Goal: Task Accomplishment & Management: Use online tool/utility

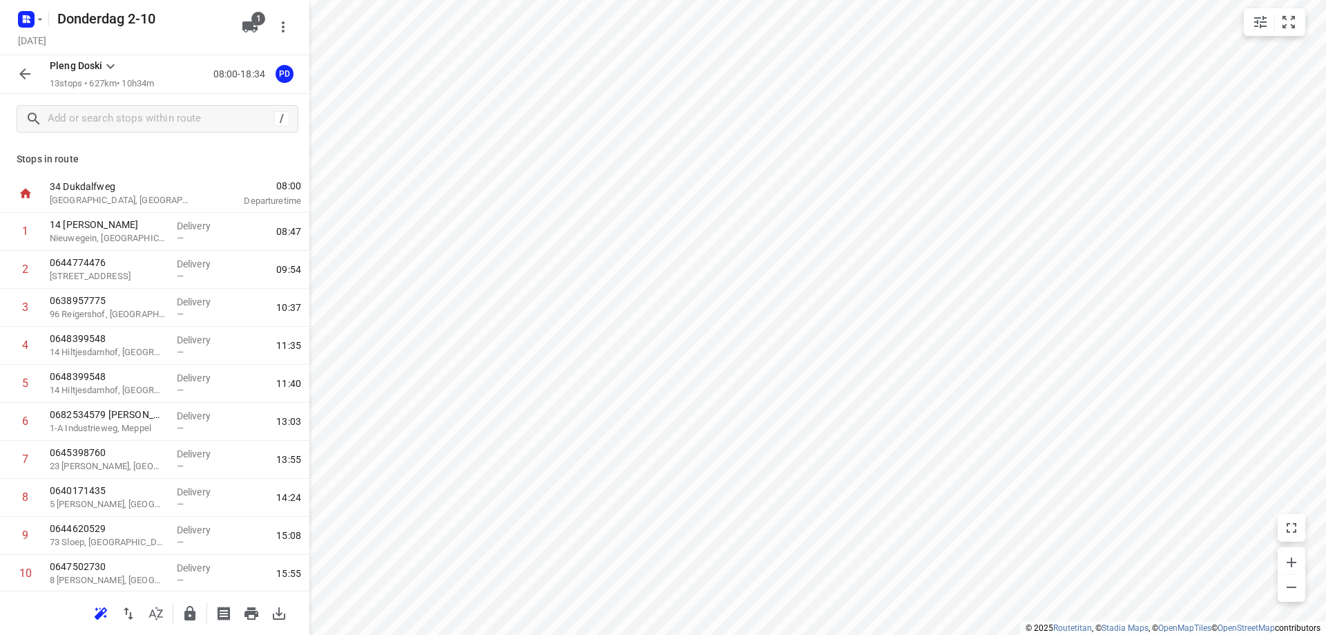
scroll to position [16, 0]
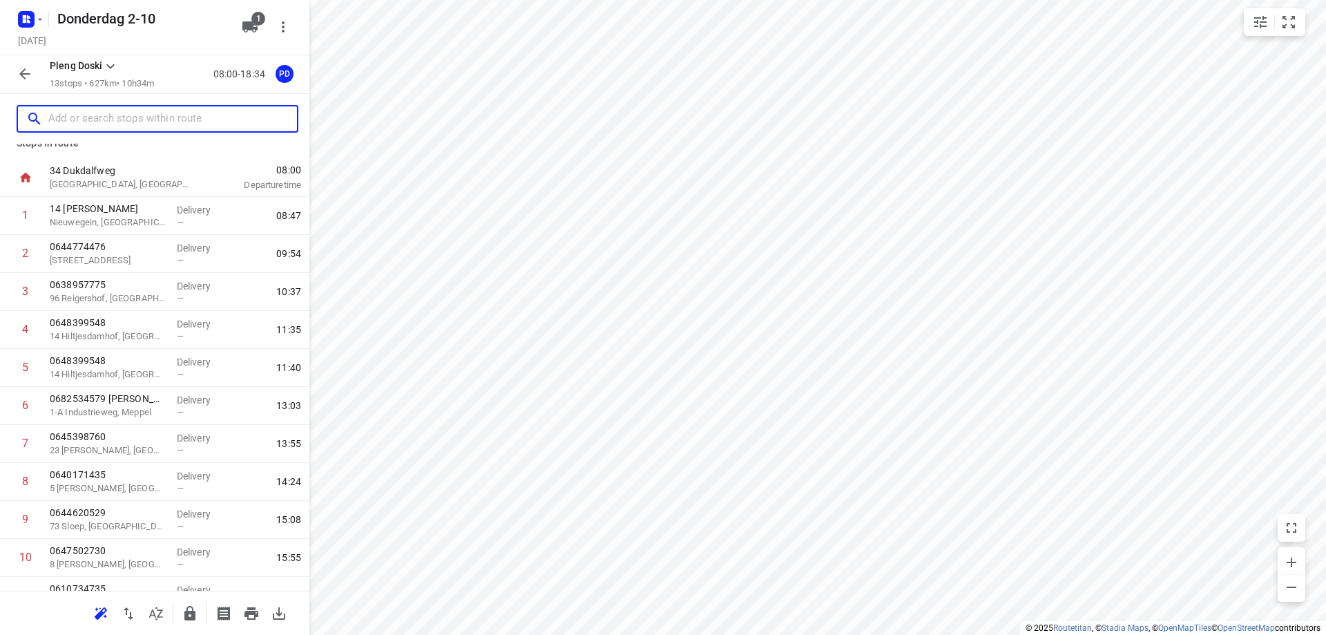
click at [158, 119] on input "text" at bounding box center [172, 118] width 249 height 21
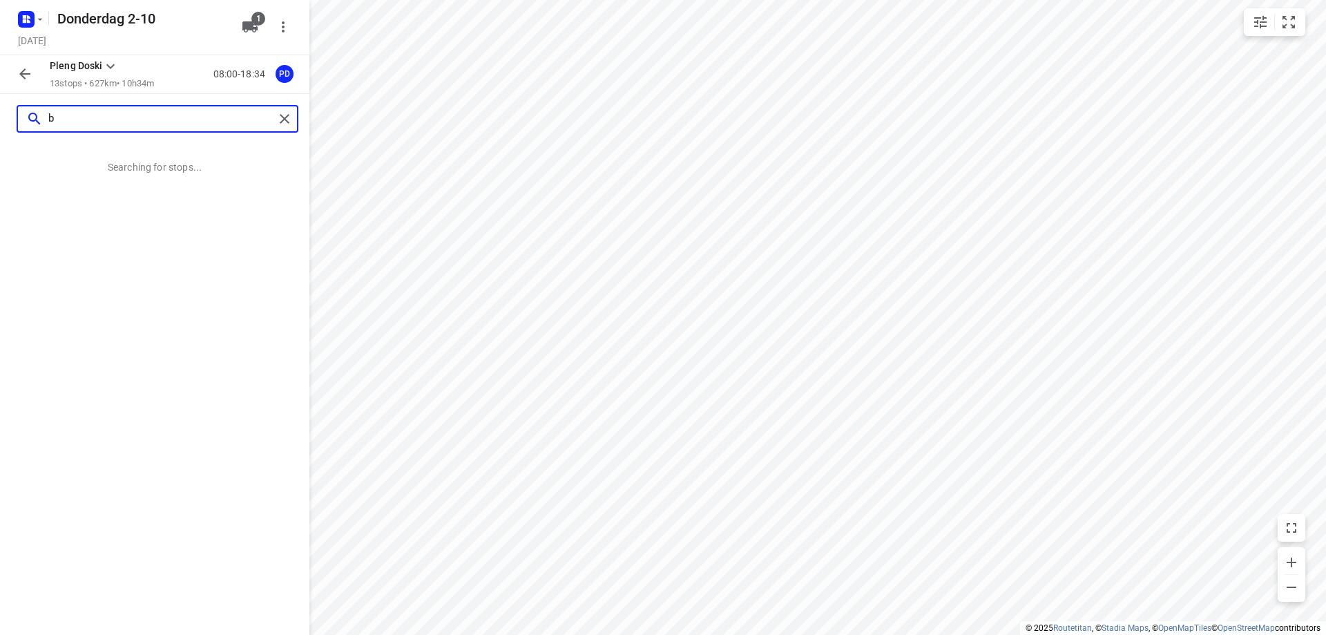
scroll to position [0, 0]
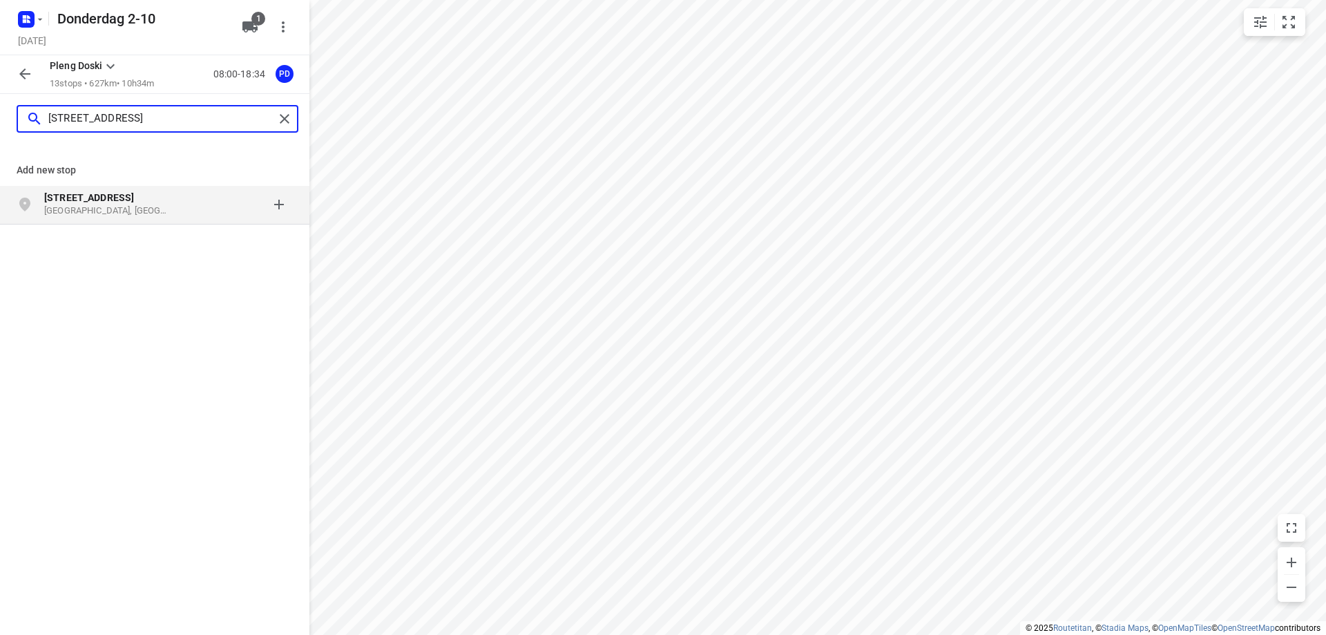
type input "[STREET_ADDRESS]"
click at [148, 207] on p "[GEOGRAPHIC_DATA], [GEOGRAPHIC_DATA]" at bounding box center [107, 210] width 127 height 13
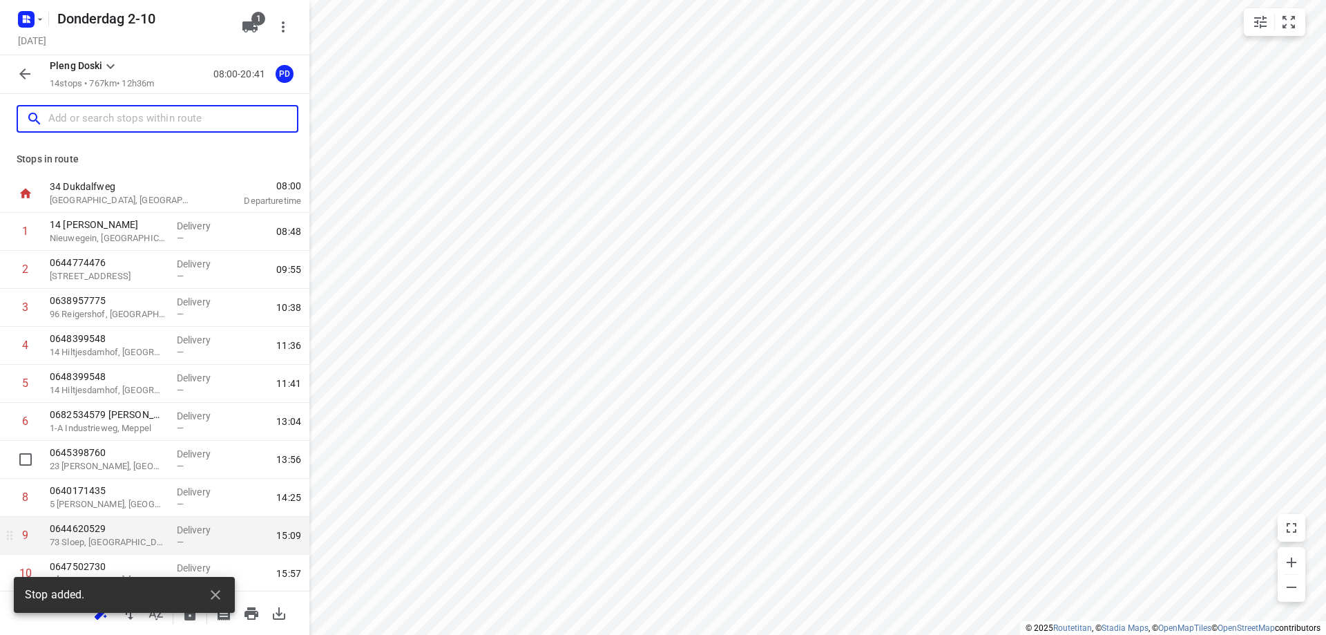
scroll to position [192, 0]
click at [111, 548] on div "[STREET_ADDRESS]" at bounding box center [107, 533] width 127 height 38
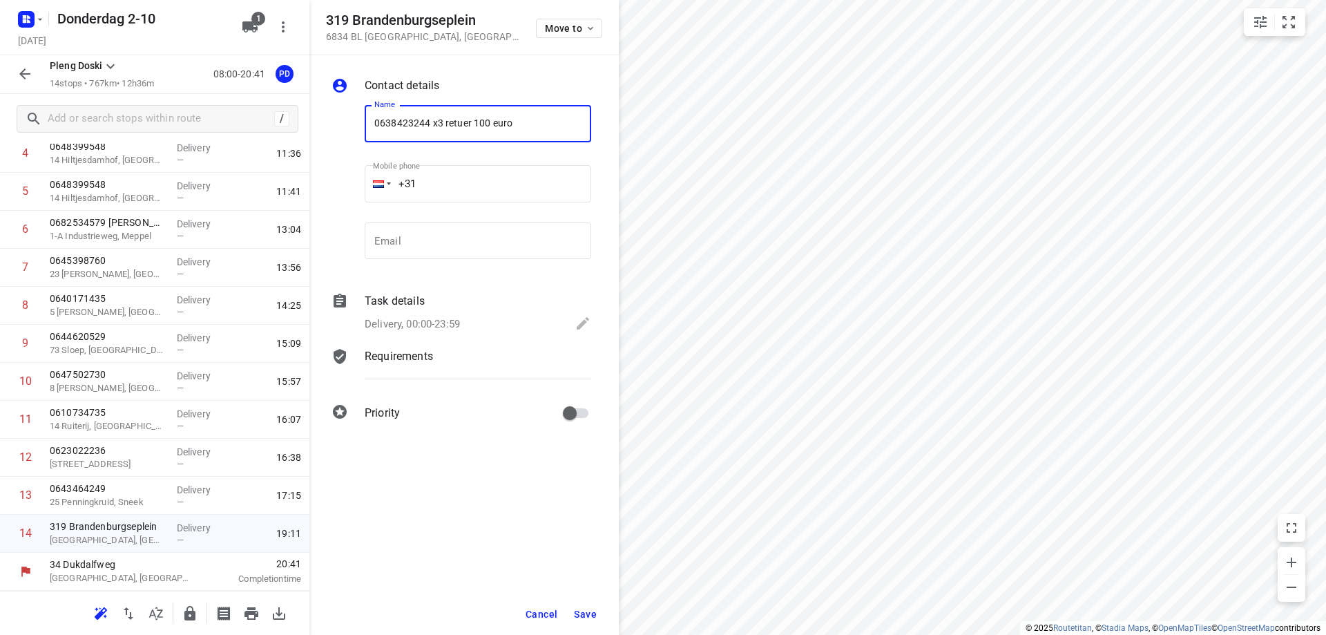
type input "0638423244 x3 retuer 100 euro"
click at [577, 614] on span "Save" at bounding box center [585, 613] width 23 height 11
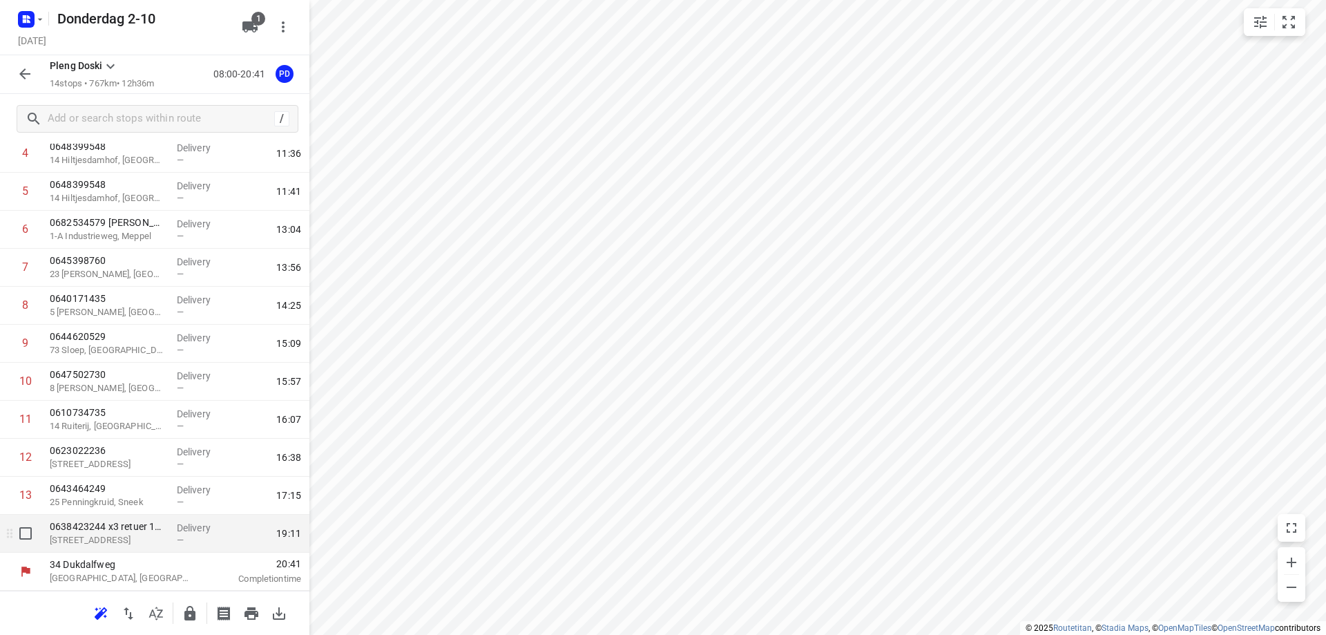
click at [177, 543] on span "—" at bounding box center [180, 539] width 7 height 10
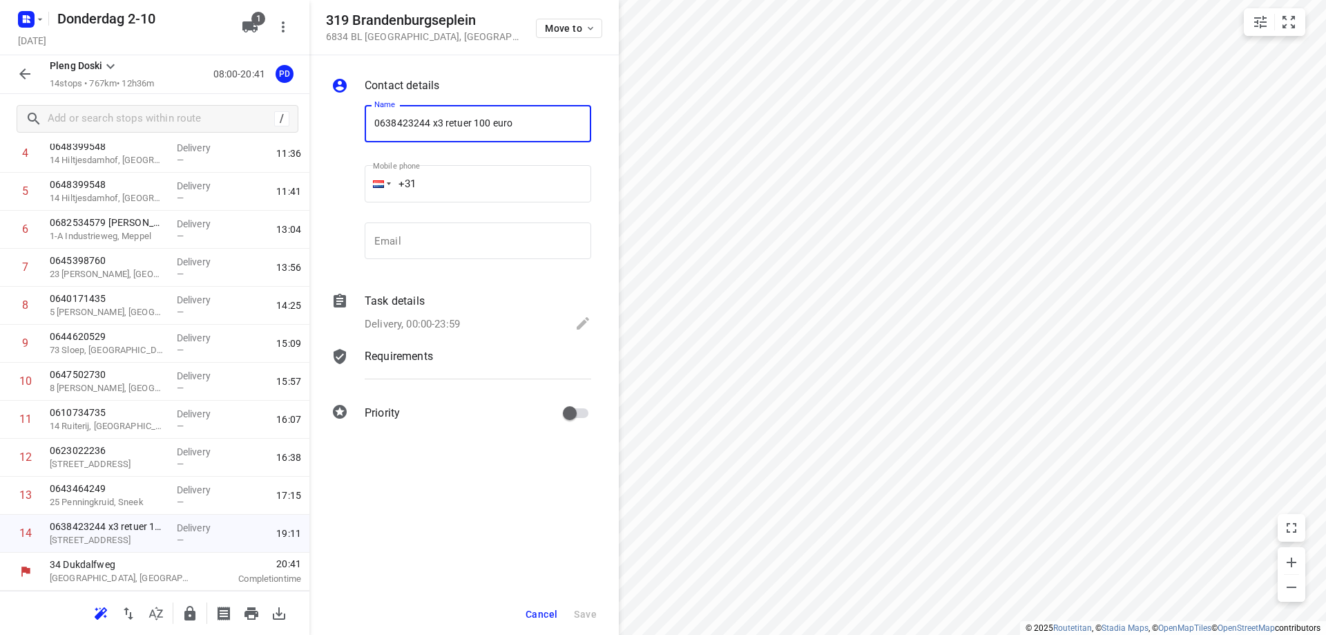
click at [540, 617] on span "Cancel" at bounding box center [541, 613] width 32 height 11
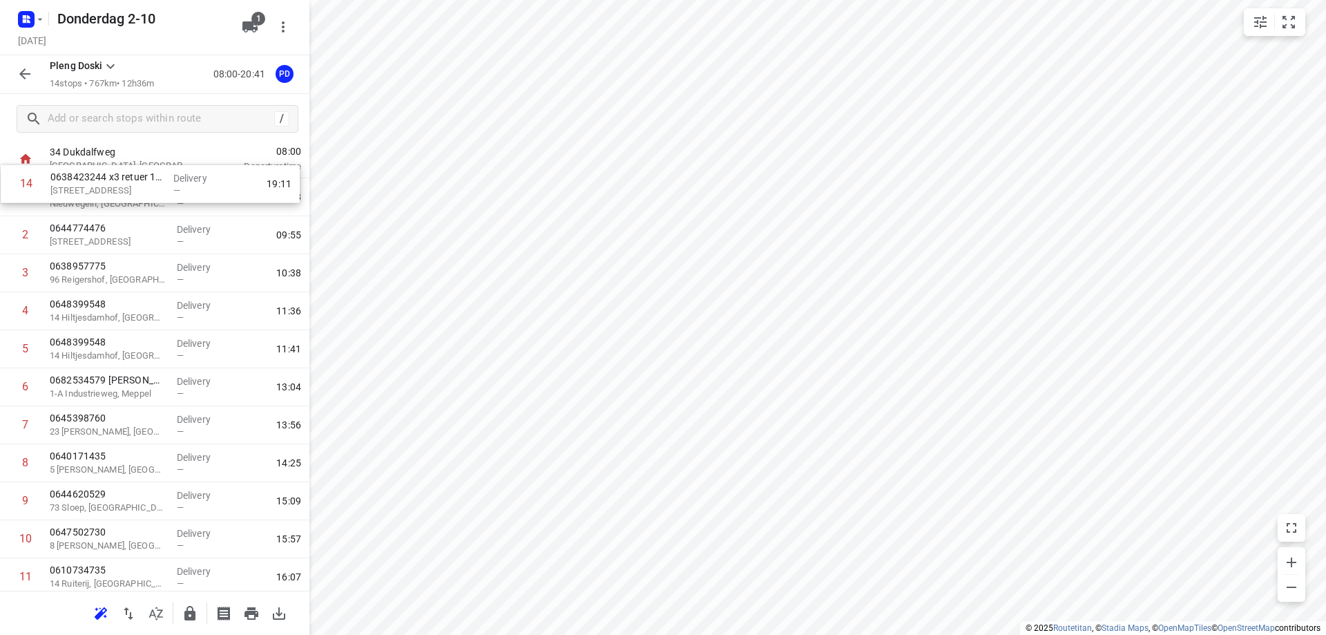
scroll to position [0, 0]
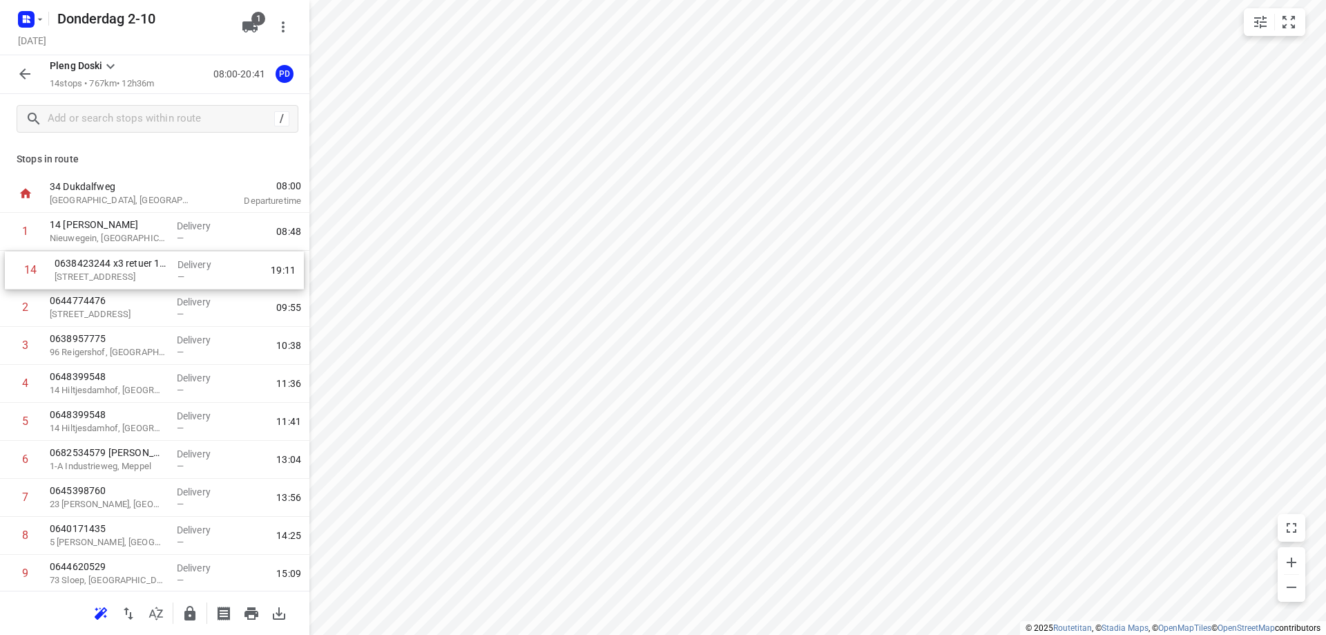
drag, startPoint x: 94, startPoint y: 543, endPoint x: 103, endPoint y: 277, distance: 266.7
click at [103, 277] on div "1 14 [PERSON_NAME], [GEOGRAPHIC_DATA] Delivery — 08:48 2 0644774476 [GEOGRAPHIC…" at bounding box center [154, 479] width 309 height 532
click at [249, 612] on icon "button" at bounding box center [251, 613] width 14 height 12
click at [104, 285] on div "0638423244 x3 retuer 100 euro 319 Brandenburgseplein, [GEOGRAPHIC_DATA]" at bounding box center [107, 270] width 127 height 38
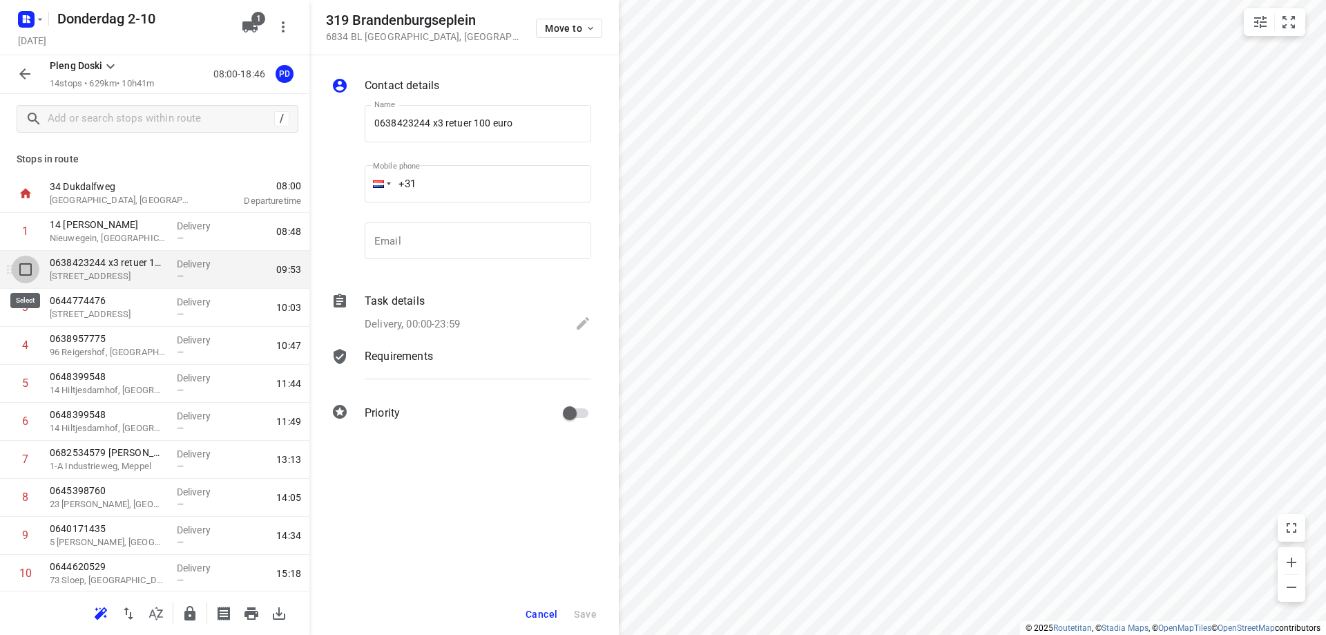
click at [28, 269] on input "checkbox" at bounding box center [26, 269] width 28 height 28
checkbox input "true"
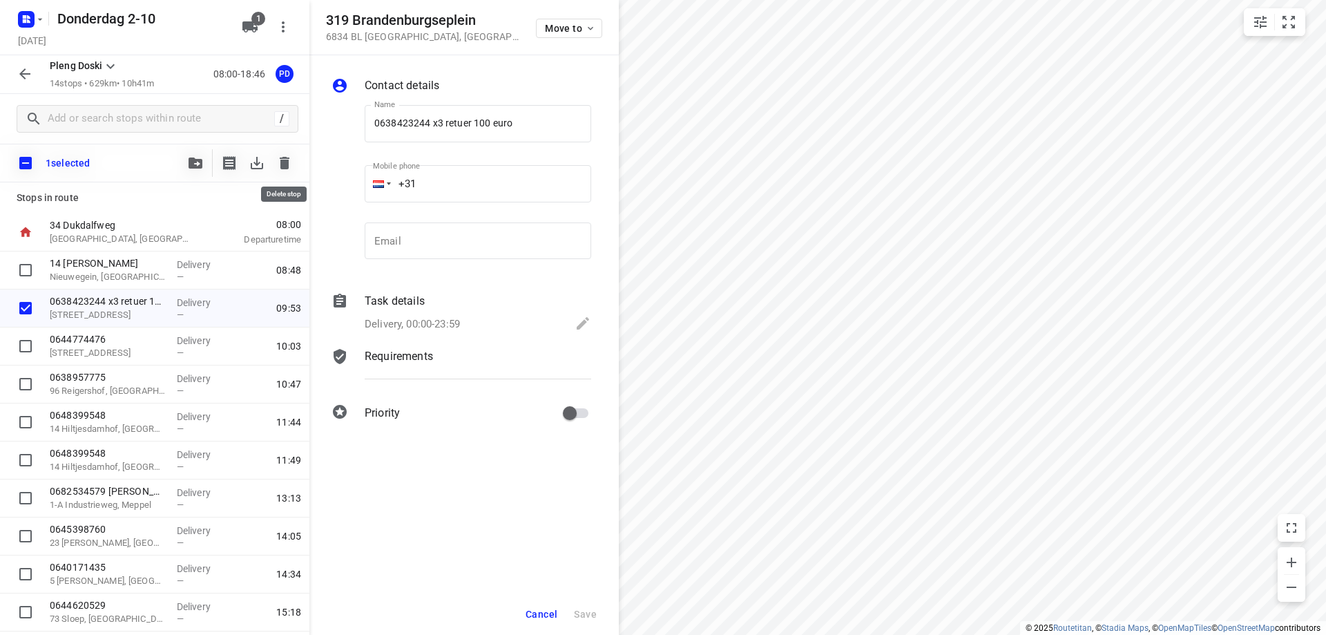
click at [287, 162] on icon "button" at bounding box center [285, 163] width 10 height 12
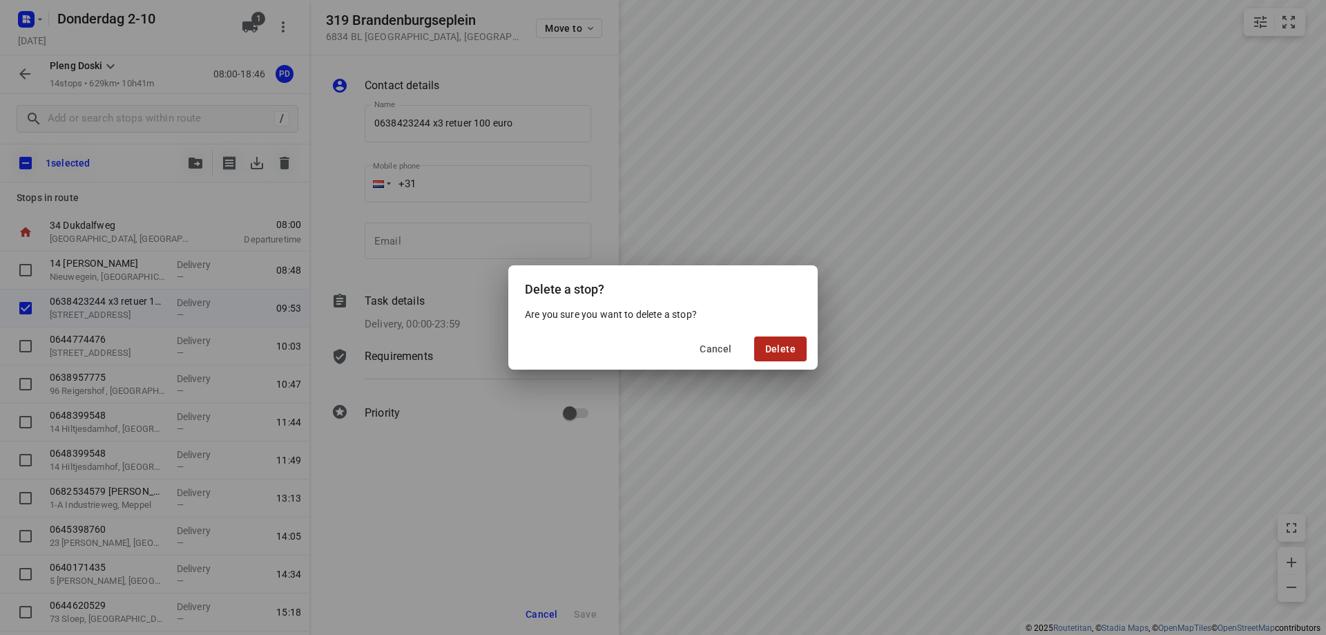
click at [781, 347] on span "Delete" at bounding box center [780, 348] width 30 height 11
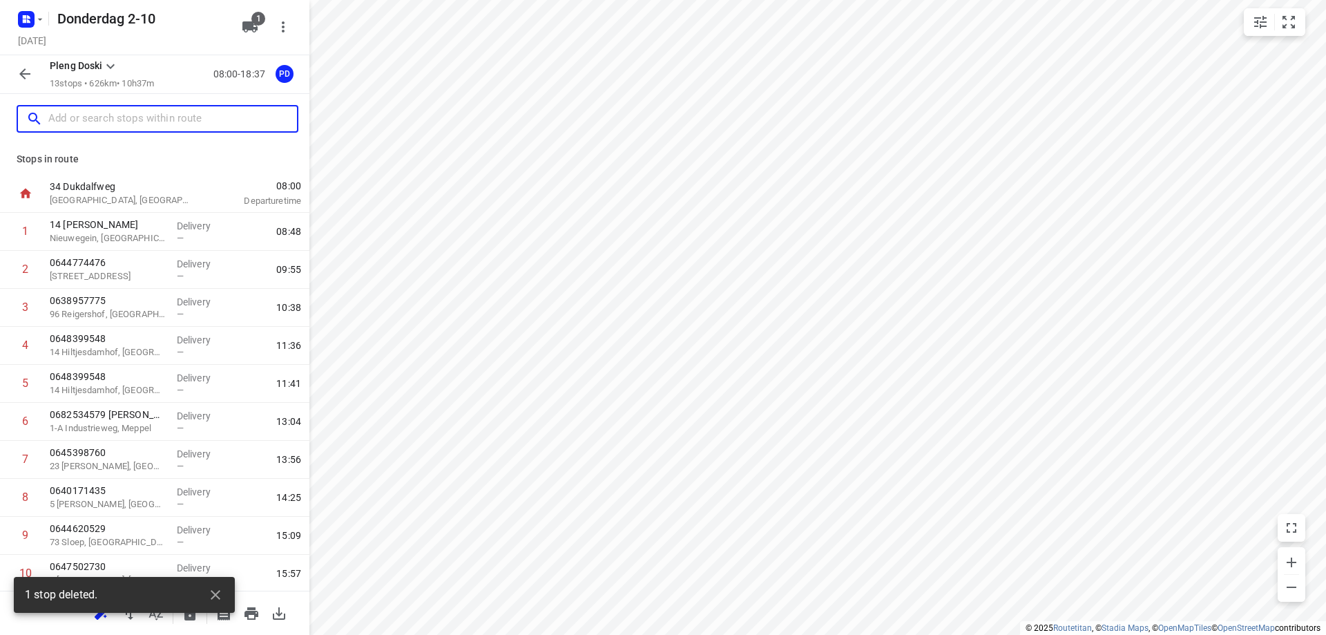
click at [96, 111] on input "text" at bounding box center [172, 118] width 249 height 21
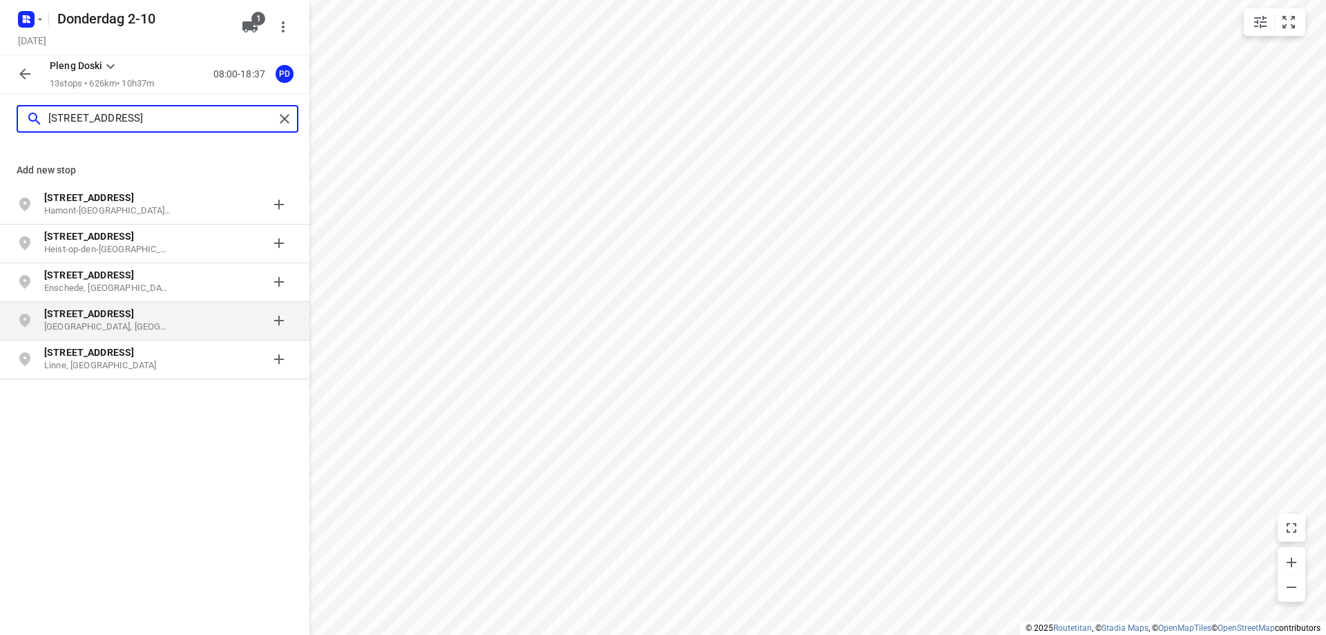
type input "[STREET_ADDRESS]"
click at [142, 324] on p "[GEOGRAPHIC_DATA], [GEOGRAPHIC_DATA]" at bounding box center [107, 326] width 127 height 13
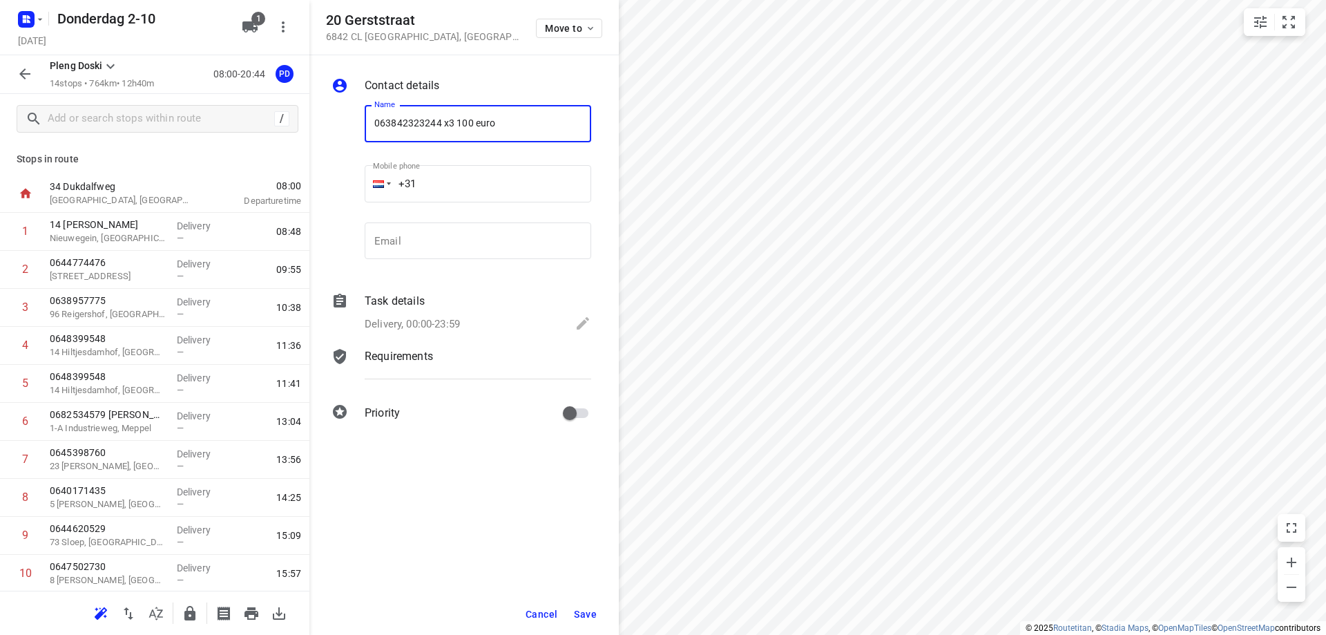
drag, startPoint x: 416, startPoint y: 129, endPoint x: 428, endPoint y: 129, distance: 11.7
click at [428, 129] on input "063842323244 x3 100 euro" at bounding box center [478, 123] width 226 height 37
type input "0638423244 x3 100 euro"
click at [586, 611] on span "Save" at bounding box center [585, 613] width 23 height 11
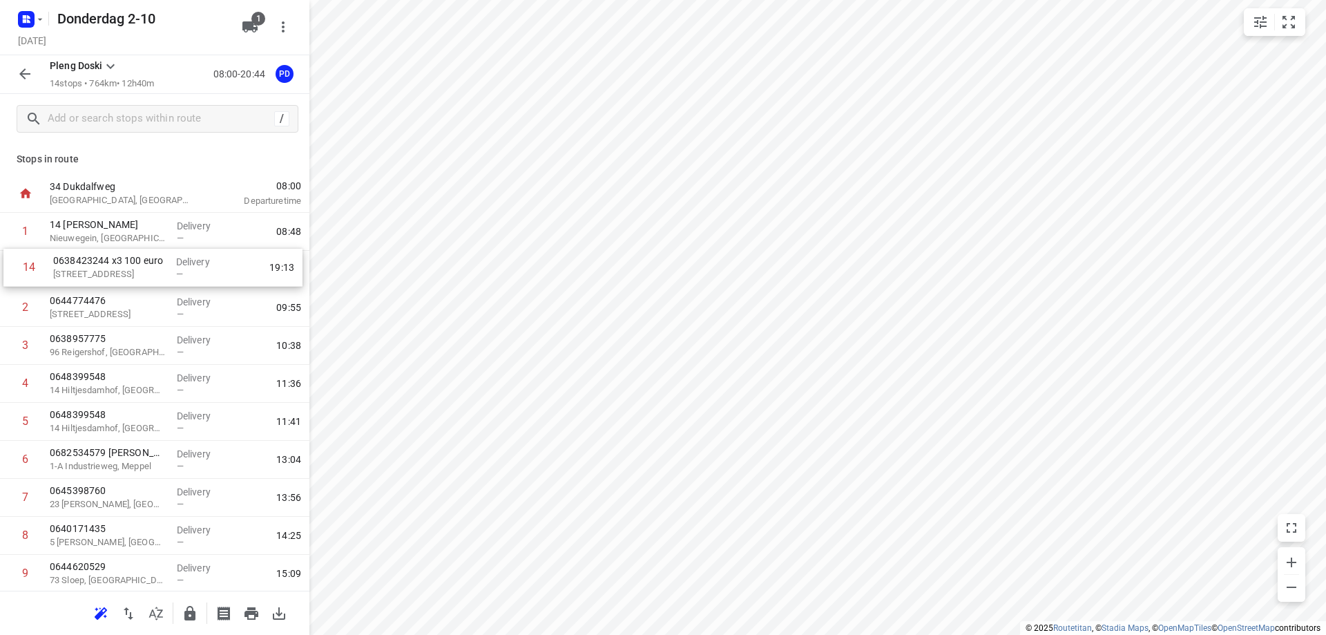
drag, startPoint x: 113, startPoint y: 538, endPoint x: 120, endPoint y: 270, distance: 268.0
click at [120, 270] on div "1 14 [PERSON_NAME], [GEOGRAPHIC_DATA] Delivery — 08:48 2 0644774476 [GEOGRAPHIC…" at bounding box center [154, 479] width 309 height 532
click at [249, 617] on icon "button" at bounding box center [251, 613] width 14 height 12
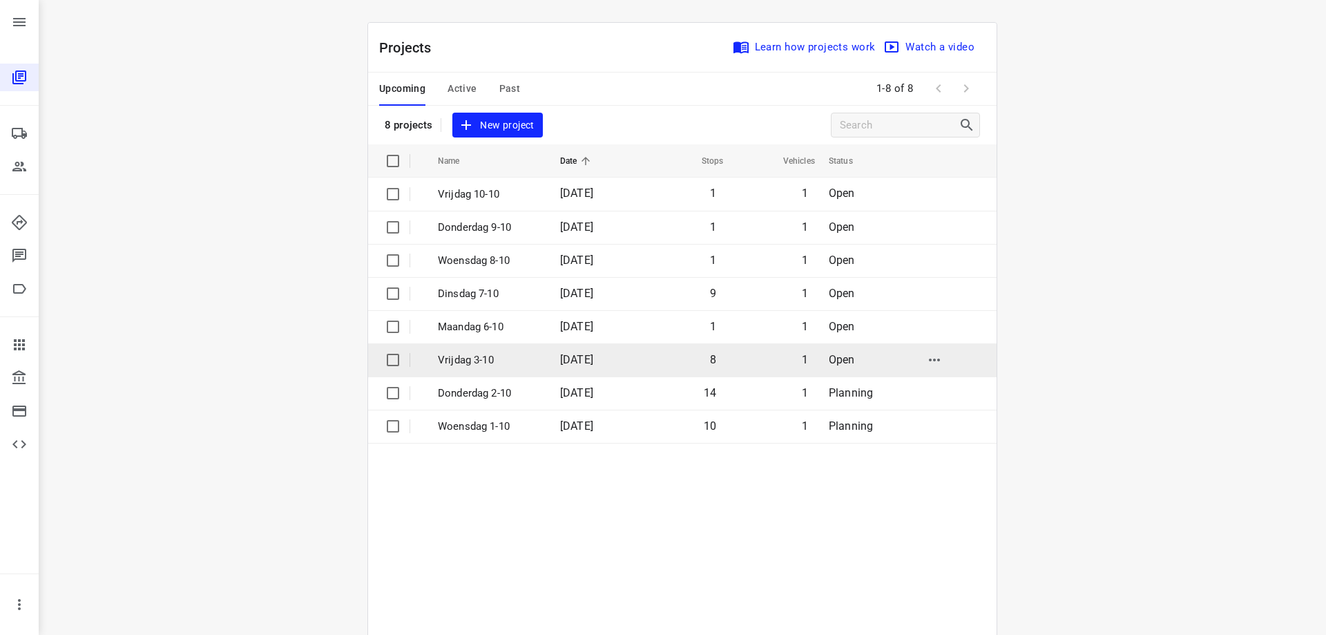
click at [621, 356] on td "[DATE]" at bounding box center [593, 359] width 88 height 33
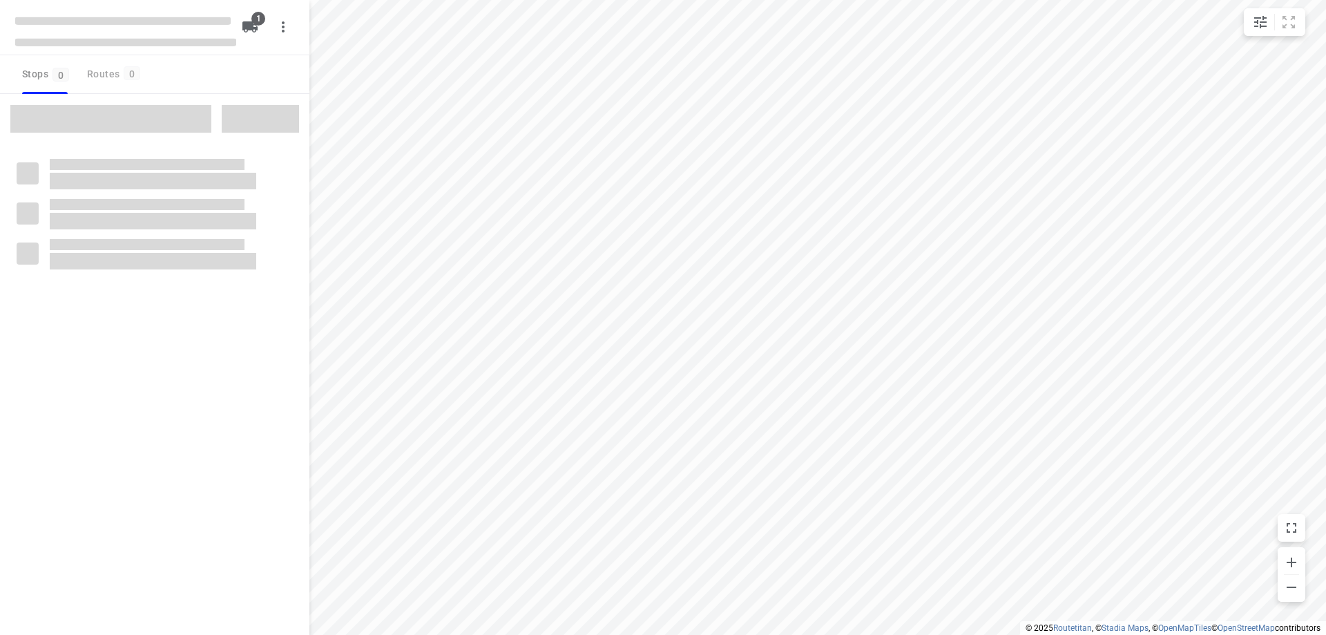
type input "distance"
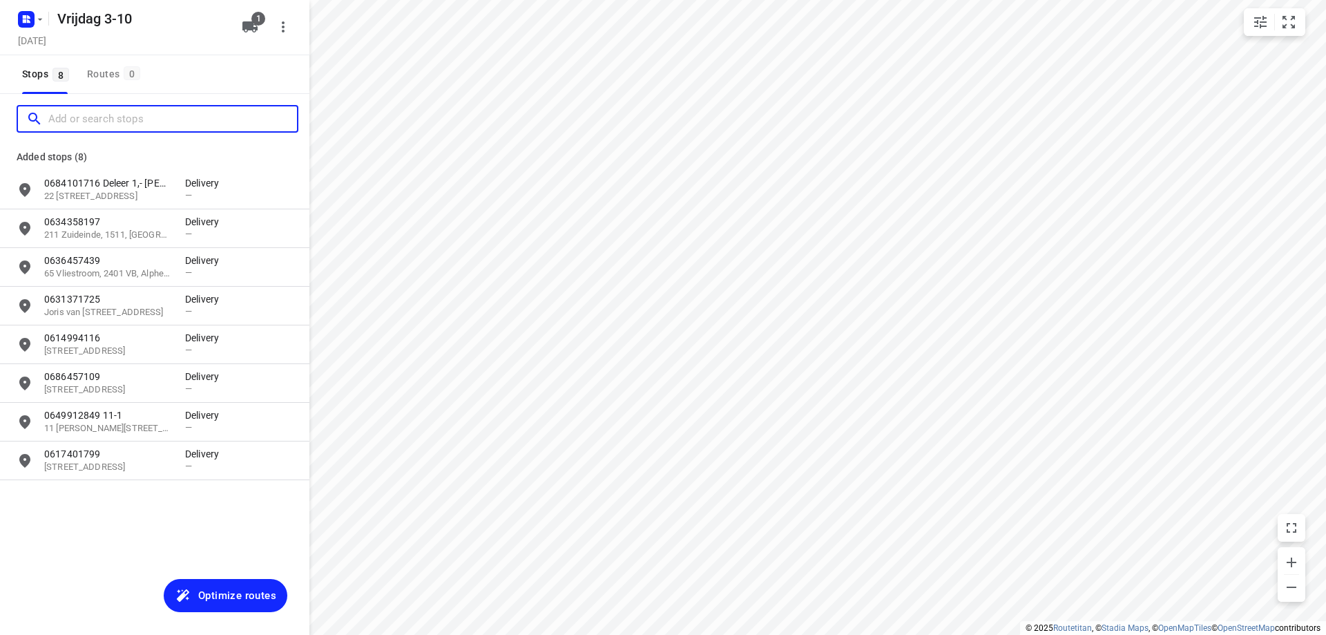
click at [167, 119] on input "Add or search stops" at bounding box center [172, 118] width 249 height 21
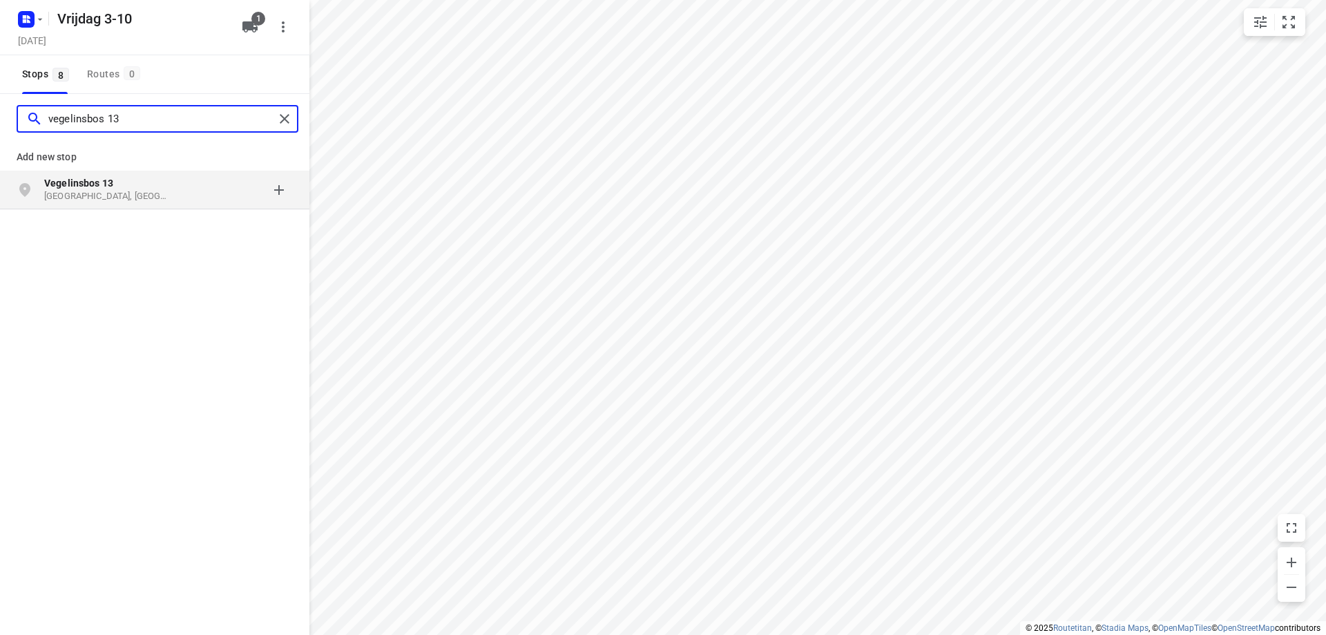
type input "vegelinsbos 13"
click at [83, 197] on p "[GEOGRAPHIC_DATA], [GEOGRAPHIC_DATA]" at bounding box center [107, 196] width 127 height 13
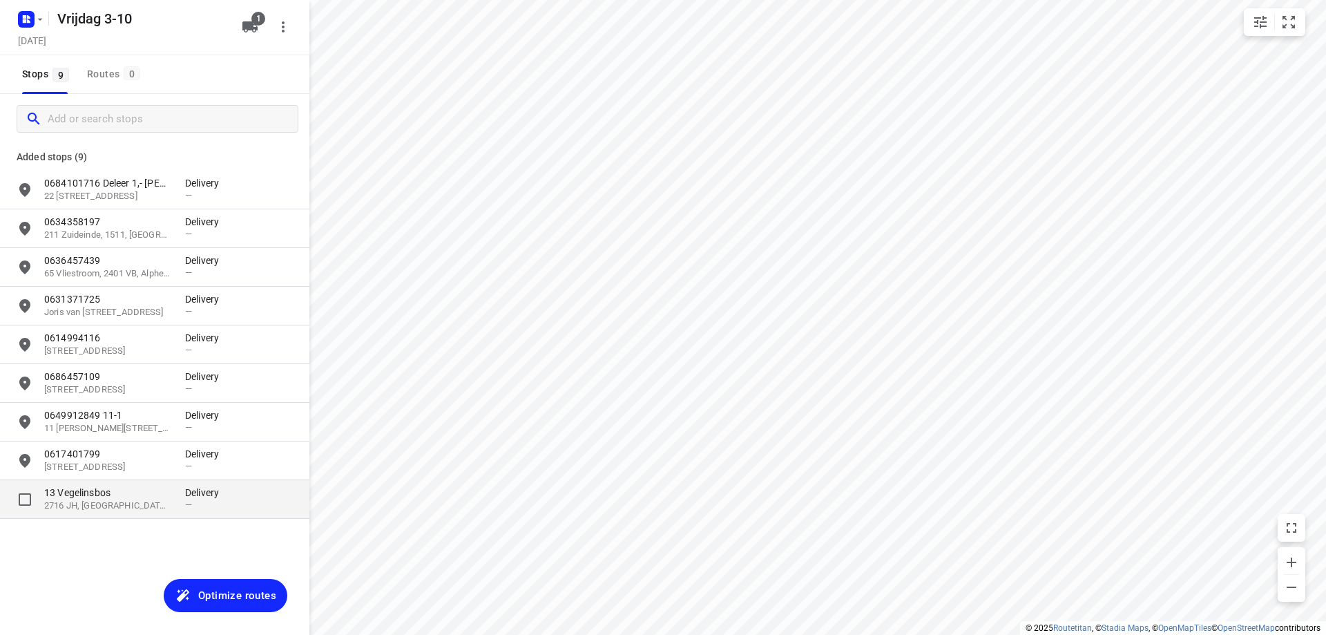
click at [122, 515] on div "13 Vegelinsbos 2716 JH, [GEOGRAPHIC_DATA], NL Delivery —" at bounding box center [154, 499] width 309 height 39
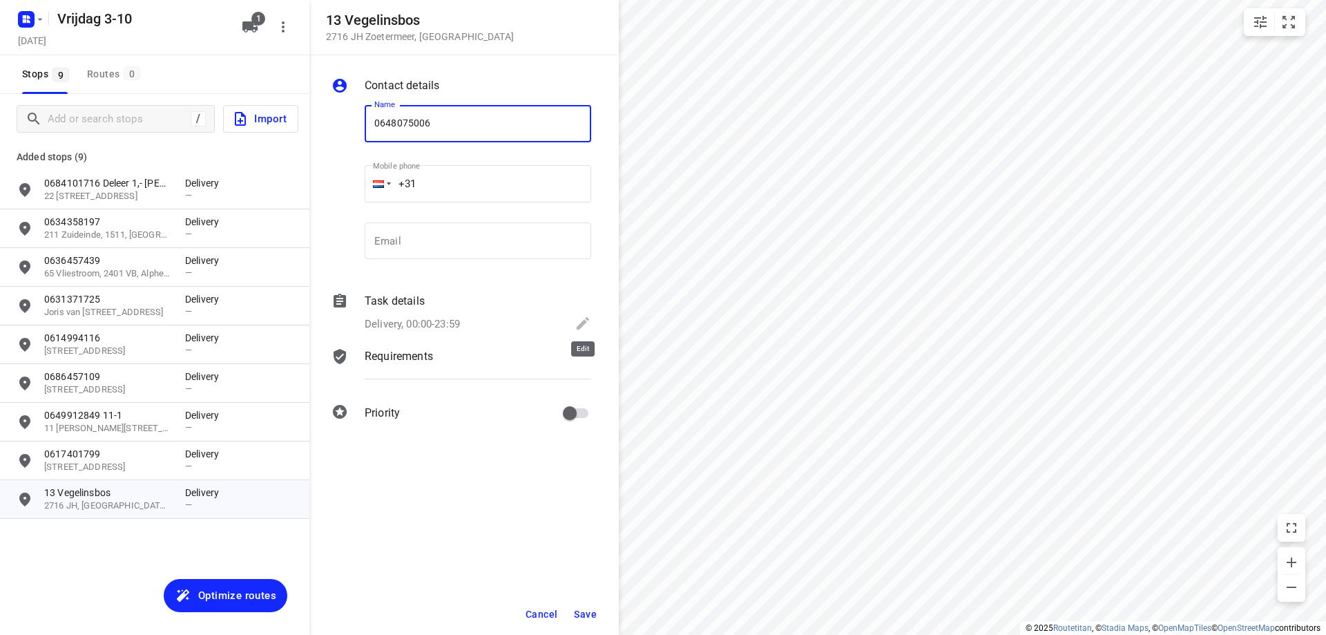
type input "0648075006"
click at [583, 323] on icon at bounding box center [583, 323] width 12 height 12
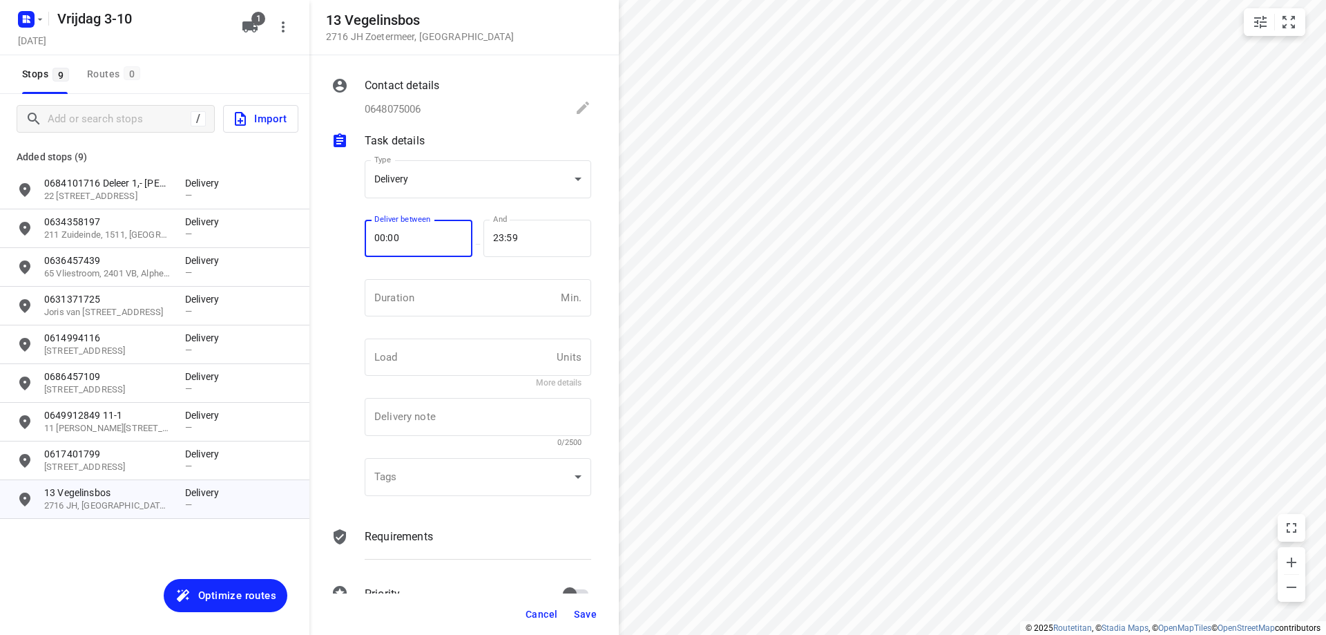
click at [377, 242] on input "00:00" at bounding box center [411, 238] width 93 height 37
click at [495, 240] on input "23:59" at bounding box center [529, 238] width 93 height 37
click at [508, 234] on input "13:59" at bounding box center [529, 238] width 93 height 37
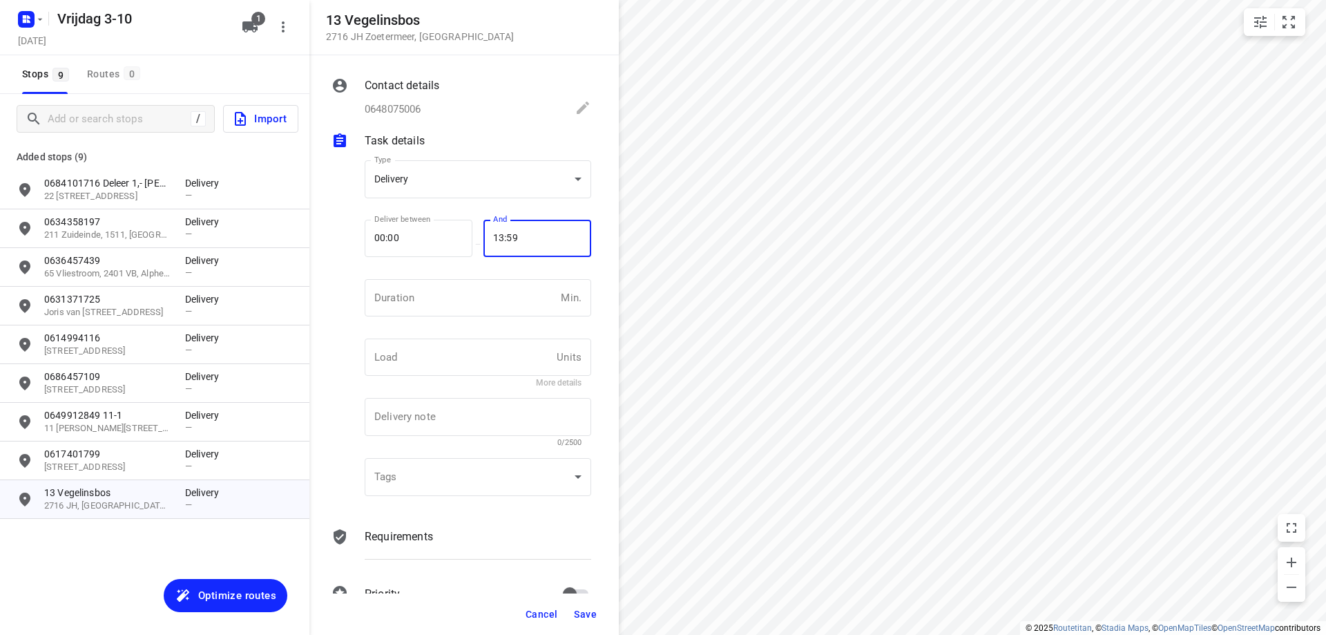
click at [508, 234] on input "13:59" at bounding box center [529, 238] width 93 height 37
type input "13:00"
click at [373, 239] on input "00:00" at bounding box center [411, 238] width 93 height 37
type input "08:00"
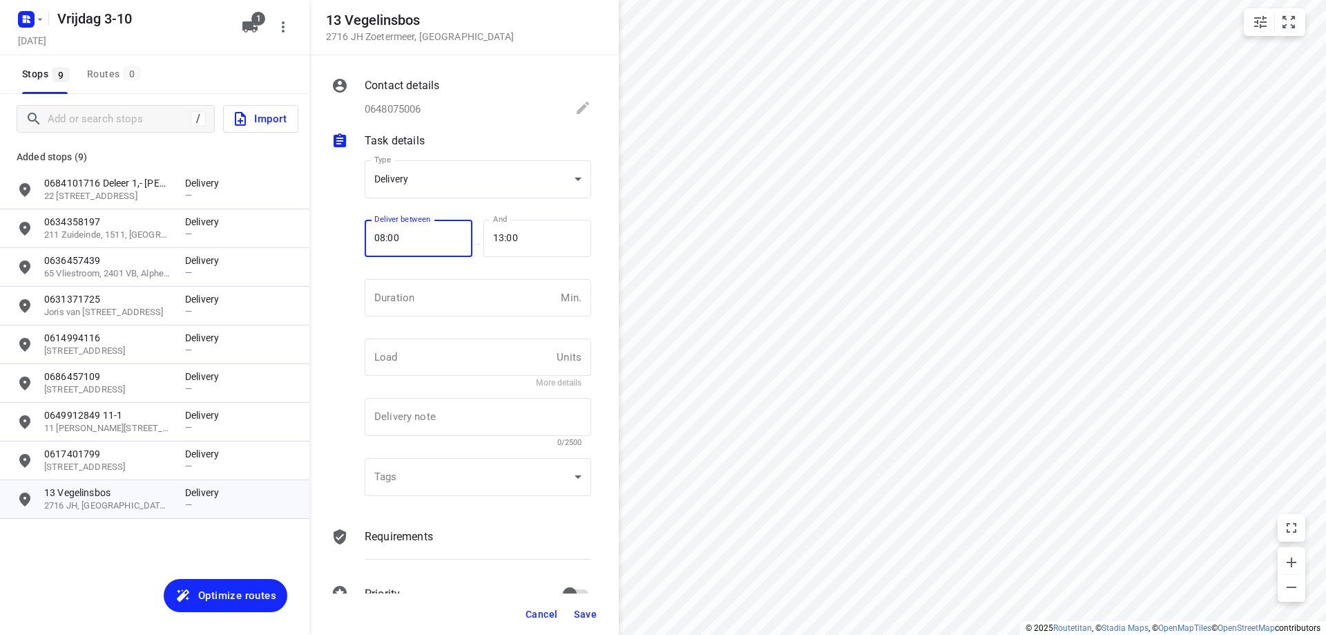
click at [597, 610] on button "Save" at bounding box center [585, 613] width 34 height 25
